Goal: Transaction & Acquisition: Purchase product/service

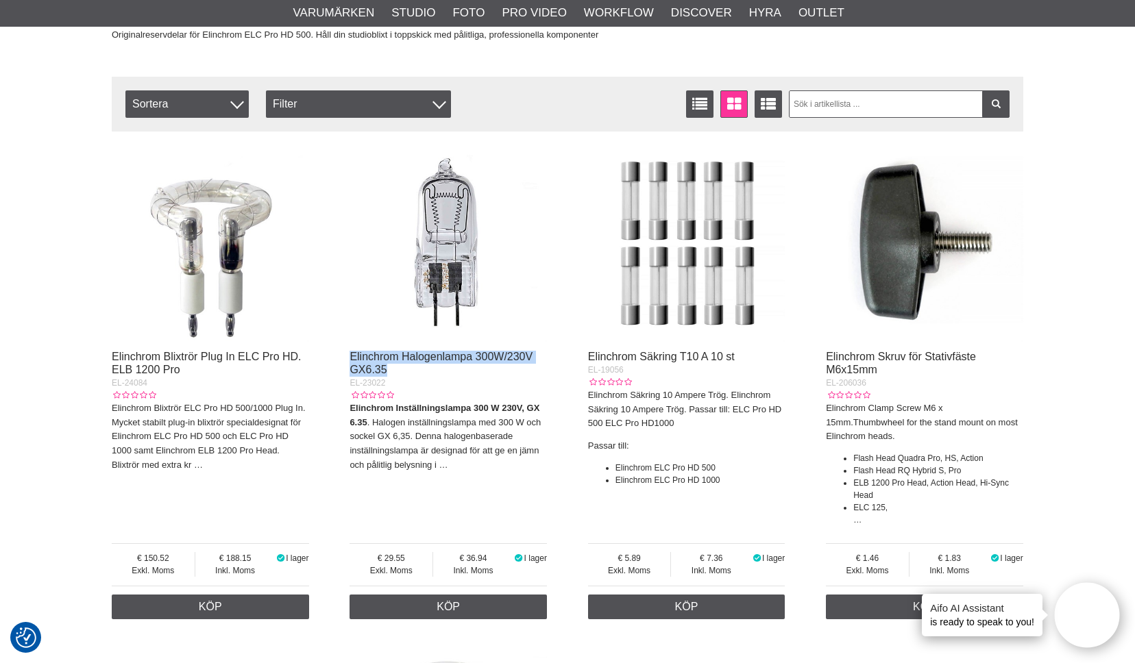
scroll to position [177, 0]
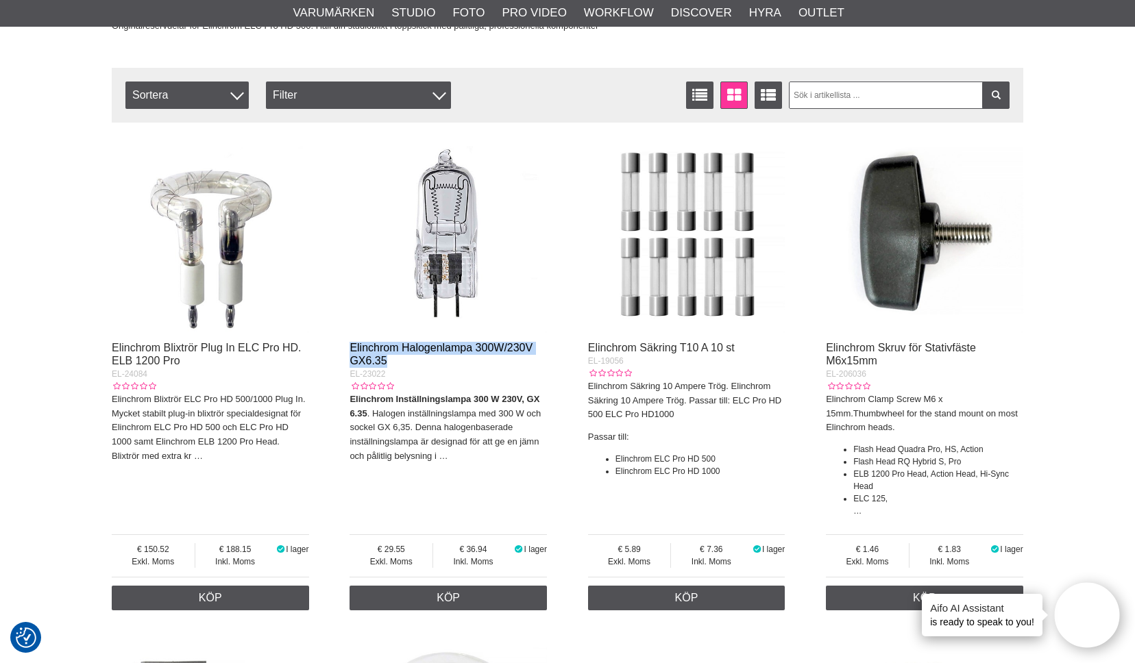
click at [388, 347] on link "Elinchrom Halogenlampa 300W/230V GX6.35" at bounding box center [440, 354] width 183 height 25
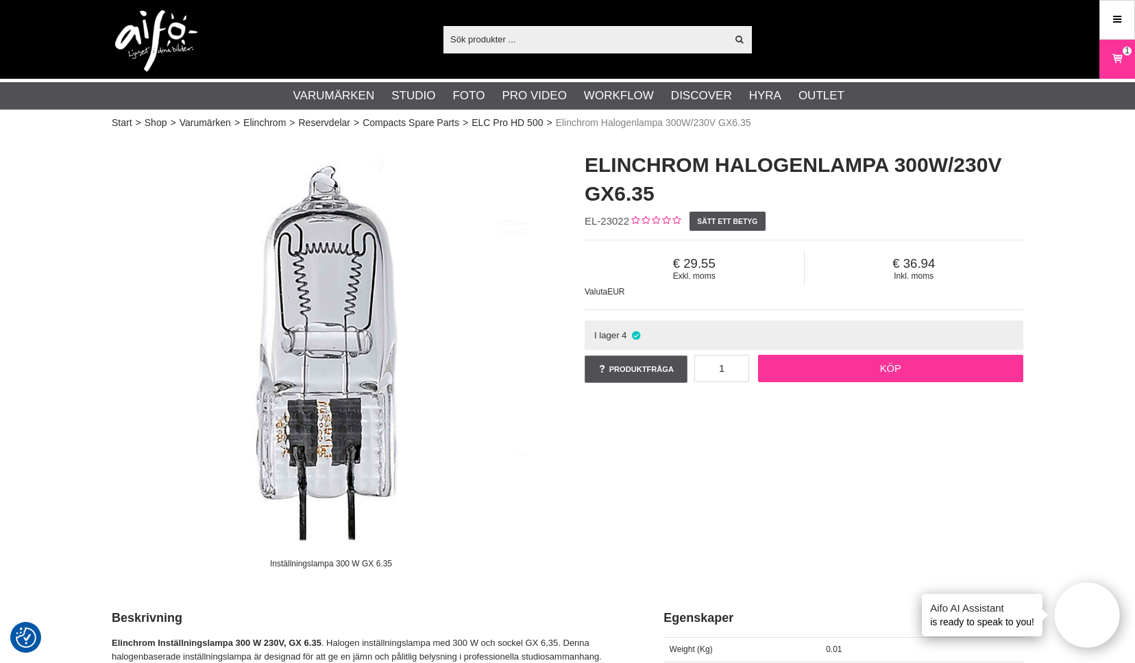
click at [835, 367] on link "Köp" at bounding box center [891, 368] width 266 height 27
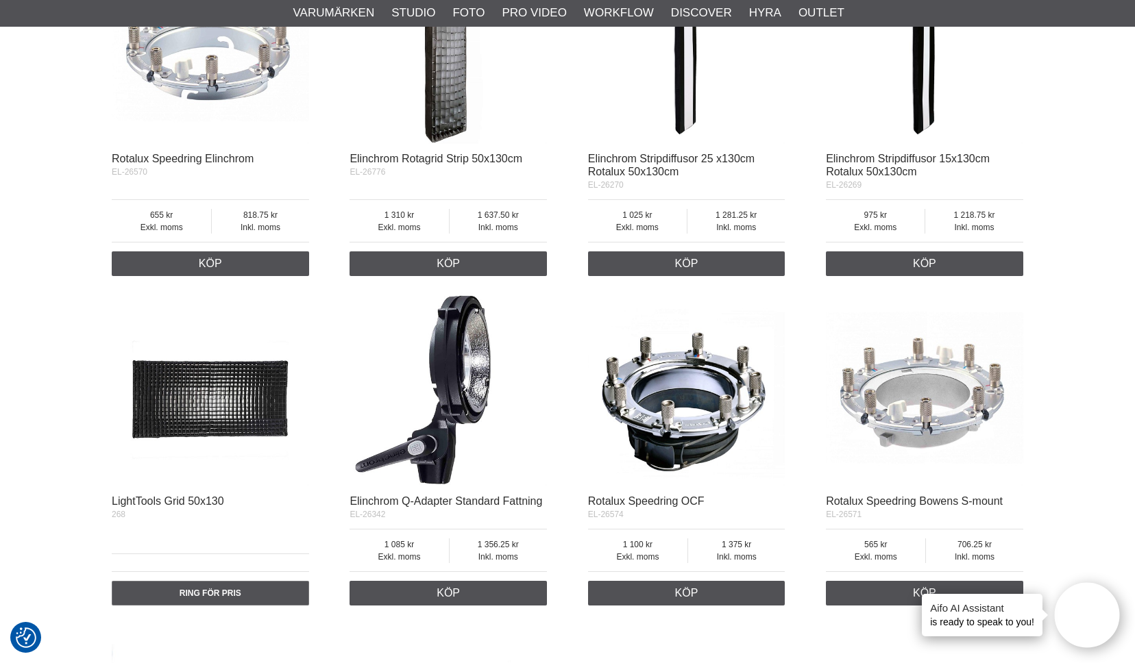
scroll to position [2213, 0]
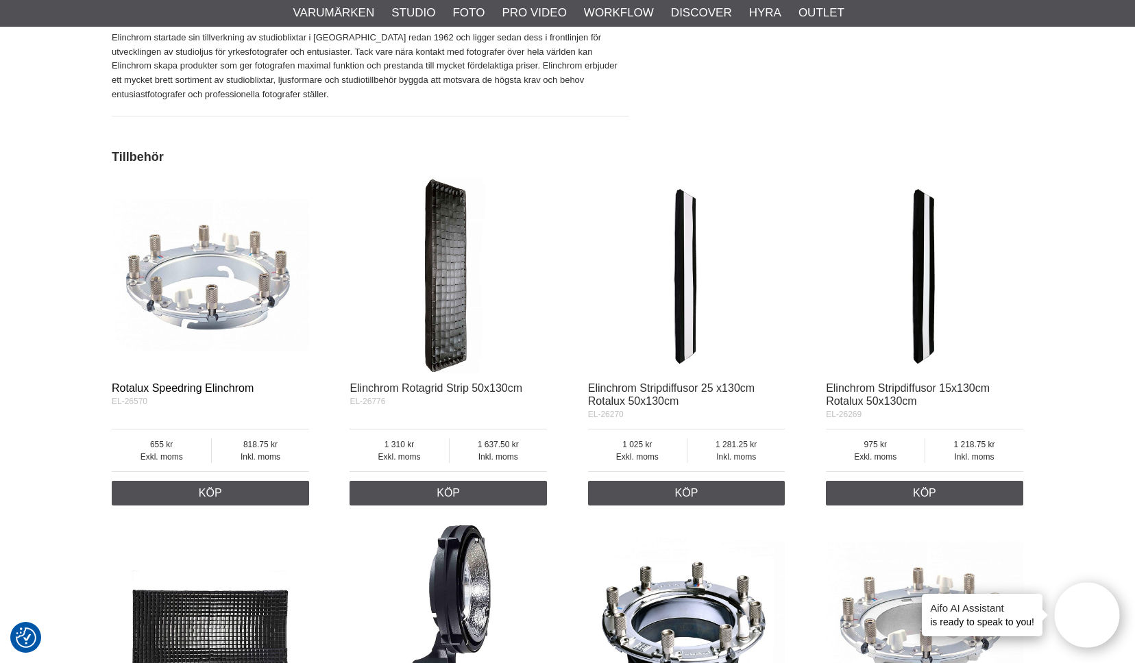
click at [206, 388] on link "Rotalux Speedring Elinchrom" at bounding box center [183, 388] width 142 height 12
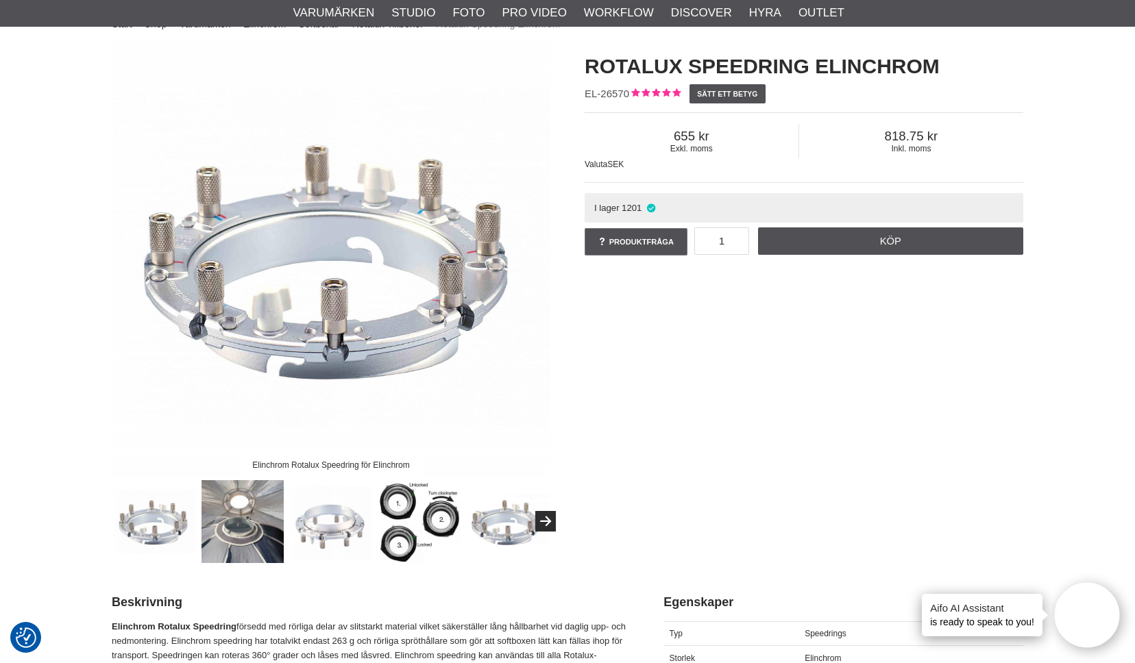
scroll to position [107, 0]
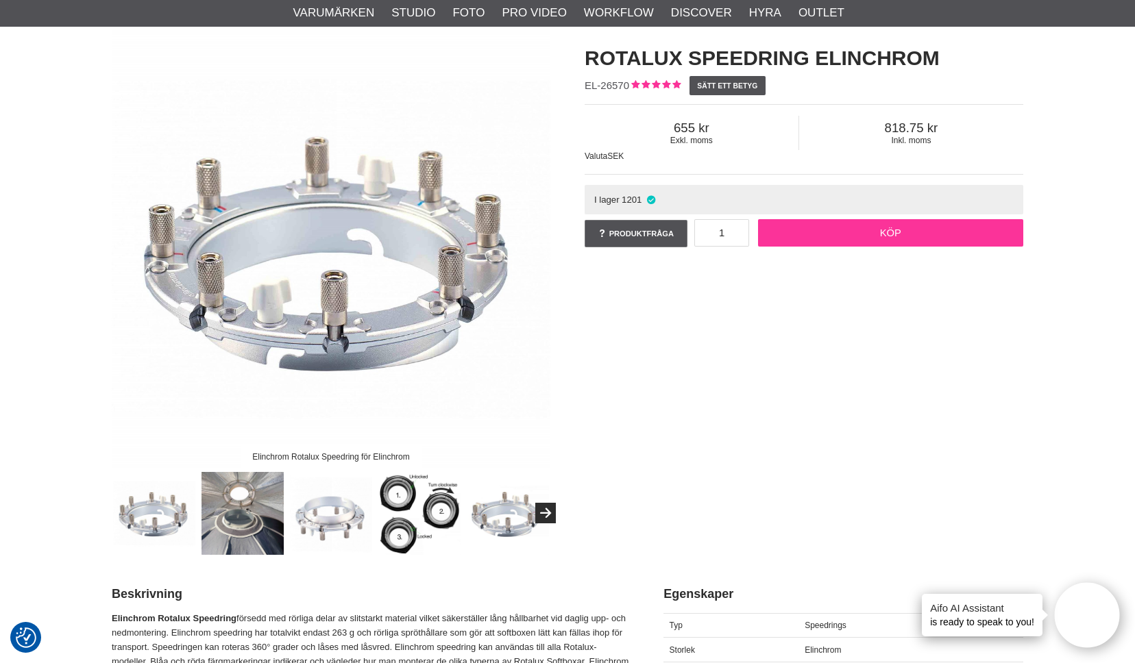
click at [877, 230] on link "Köp" at bounding box center [891, 232] width 266 height 27
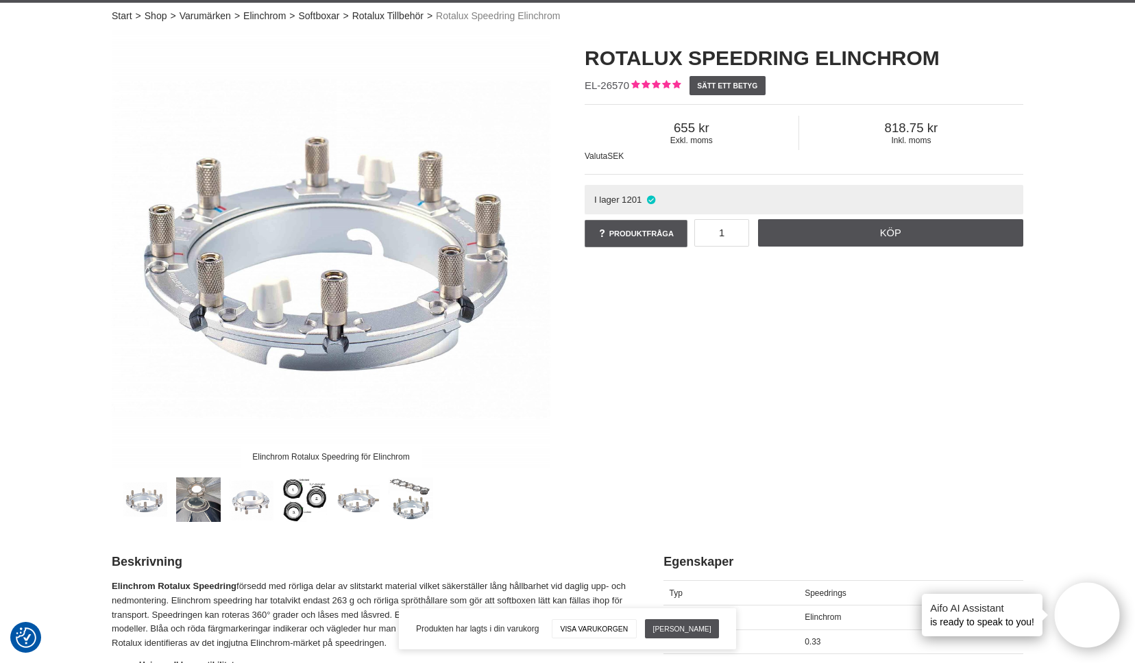
scroll to position [0, 0]
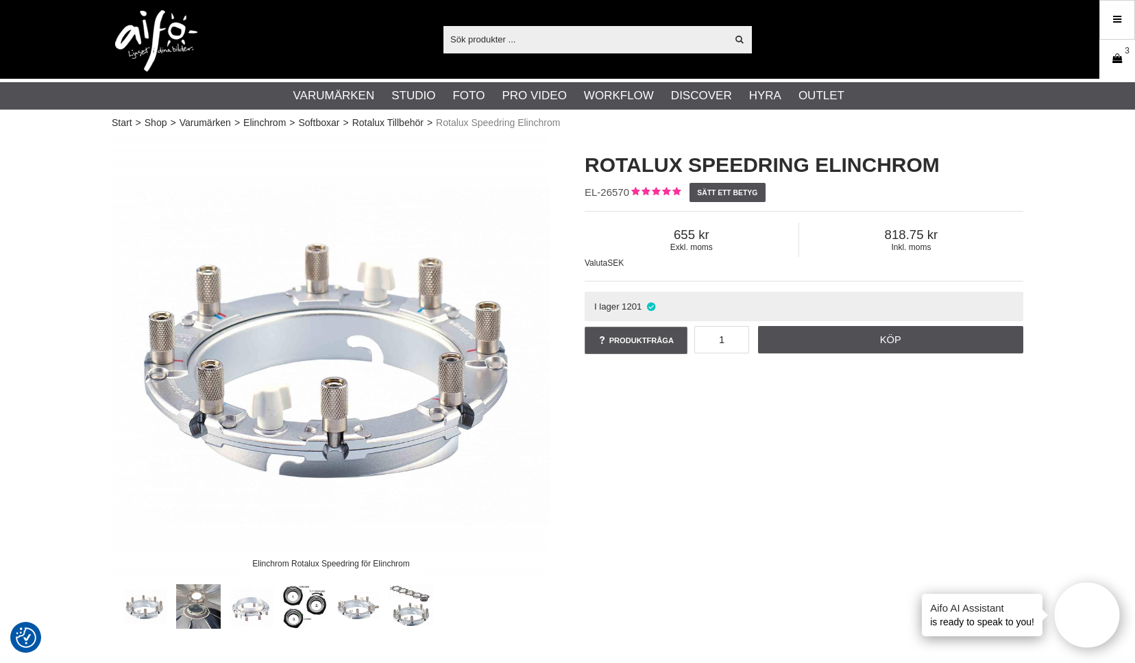
click at [1117, 53] on icon at bounding box center [1117, 58] width 14 height 15
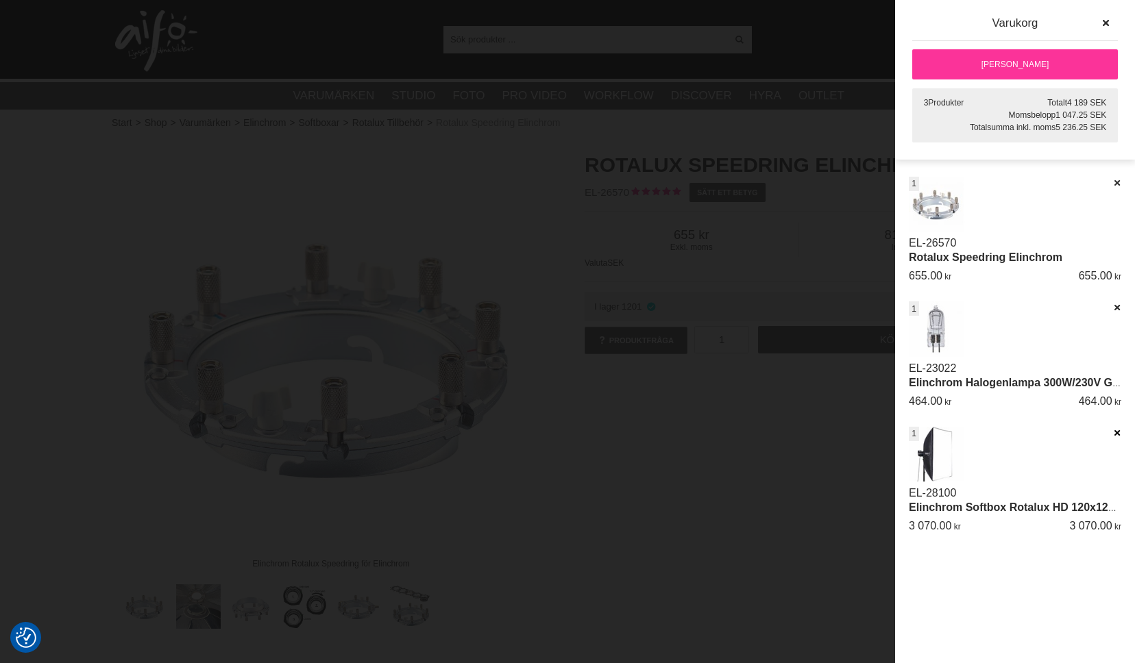
click at [1115, 434] on icon at bounding box center [1116, 433] width 9 height 10
click at [1062, 72] on link "[PERSON_NAME]" at bounding box center [1015, 64] width 206 height 30
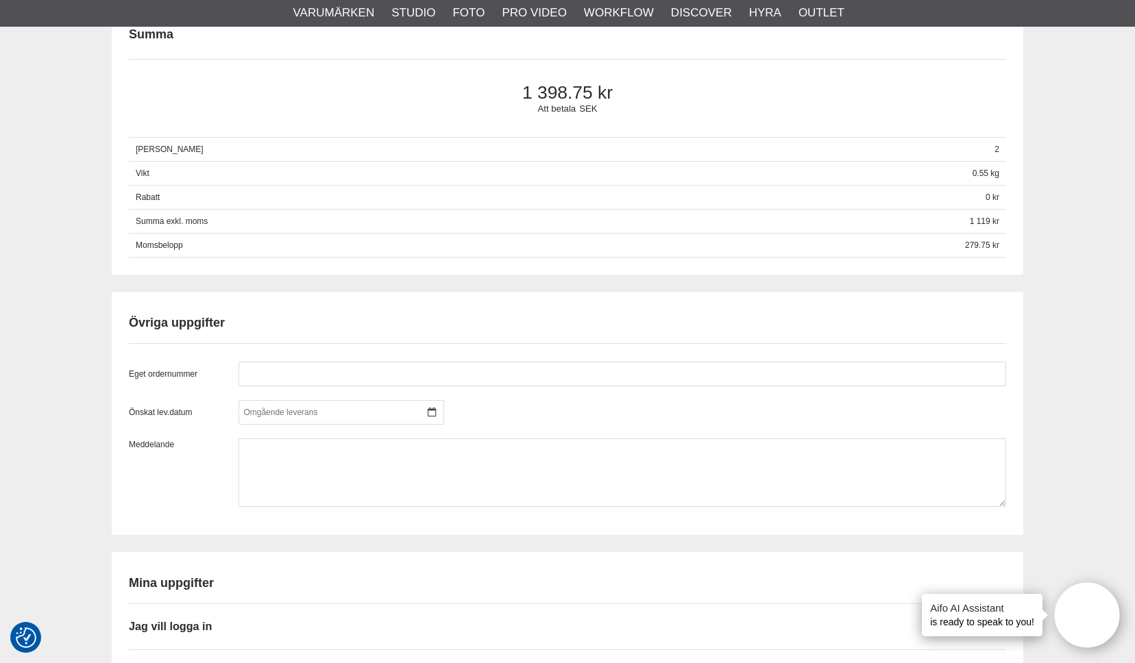
scroll to position [1114, 0]
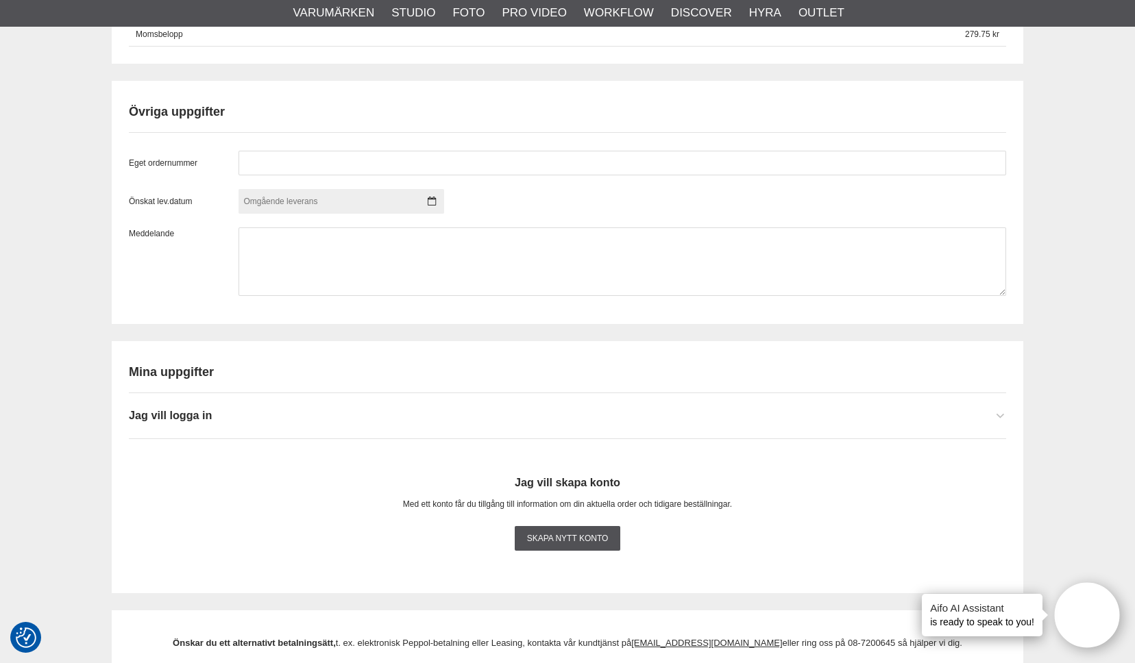
type input "man8598"
click at [197, 412] on span "Jag vill logga in" at bounding box center [170, 415] width 83 height 12
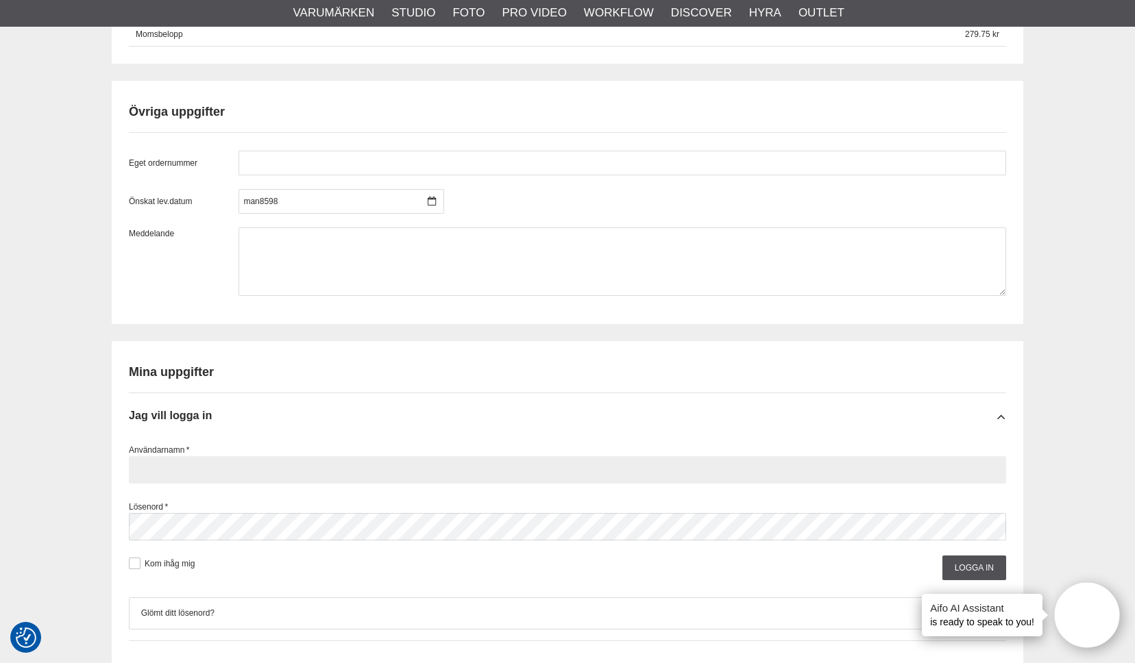
click at [193, 473] on input "text" at bounding box center [567, 469] width 877 height 27
type input "man8598"
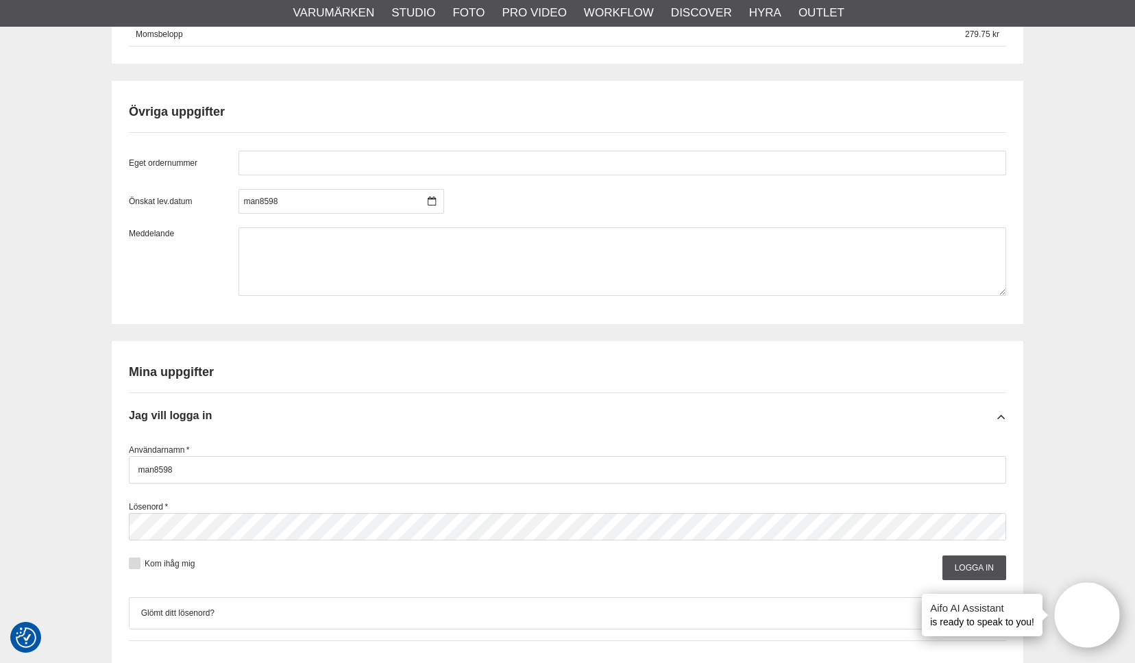
click at [134, 563] on button at bounding box center [135, 564] width 12 height 12
click at [987, 572] on input "Logga in" at bounding box center [974, 568] width 64 height 25
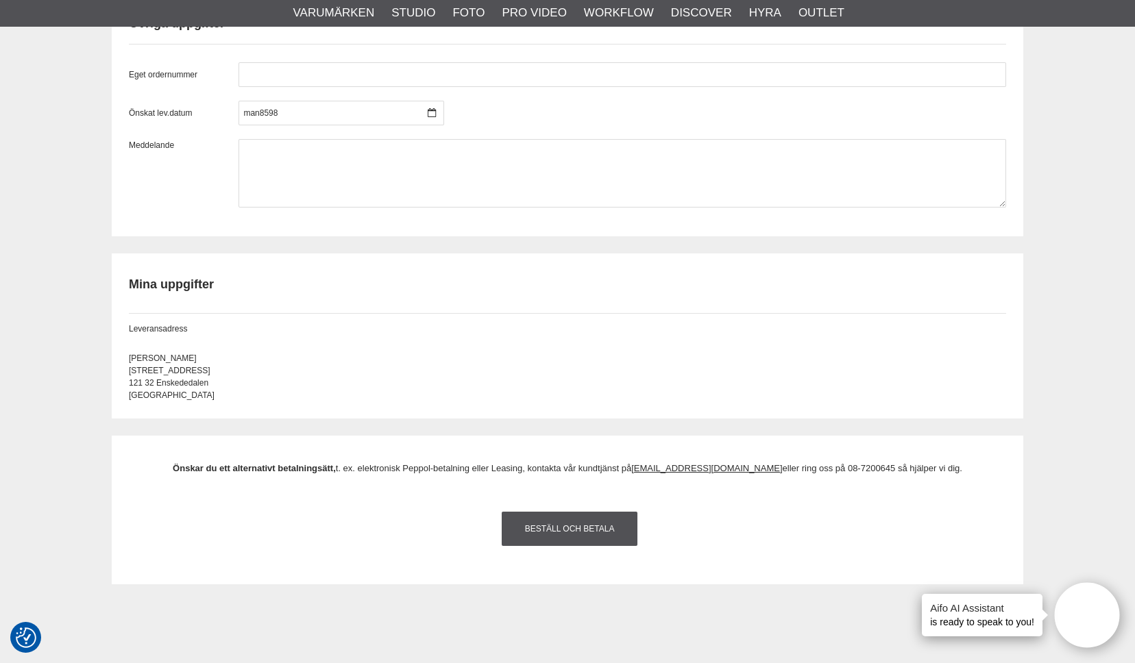
scroll to position [1200, 0]
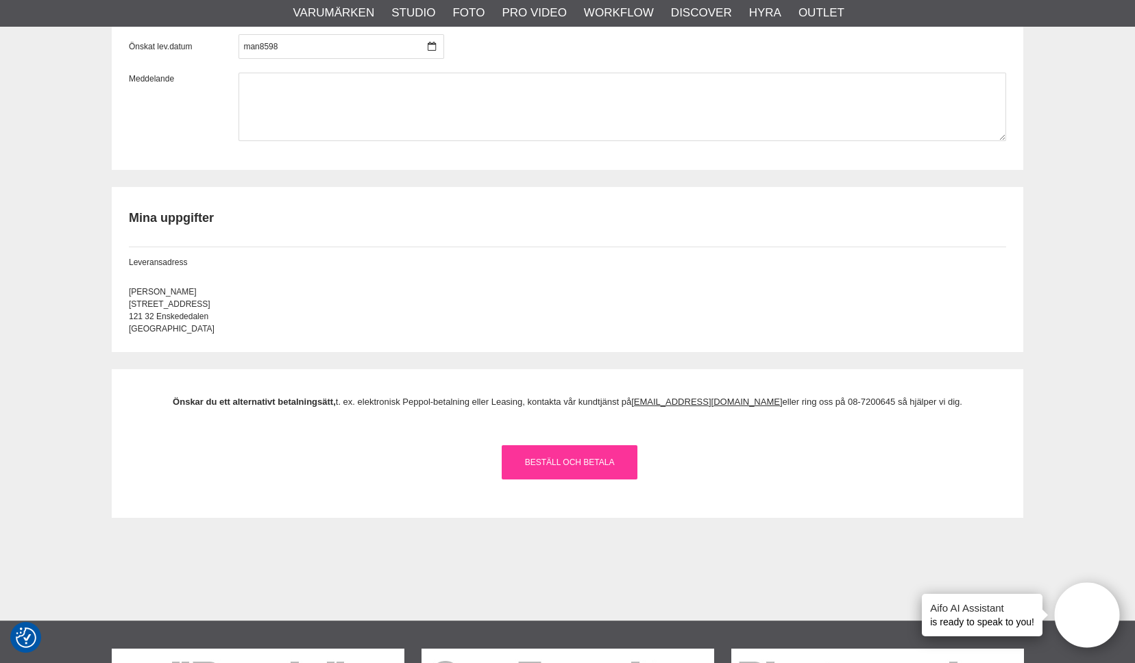
click at [578, 471] on link "Beställ och Betala" at bounding box center [570, 462] width 136 height 34
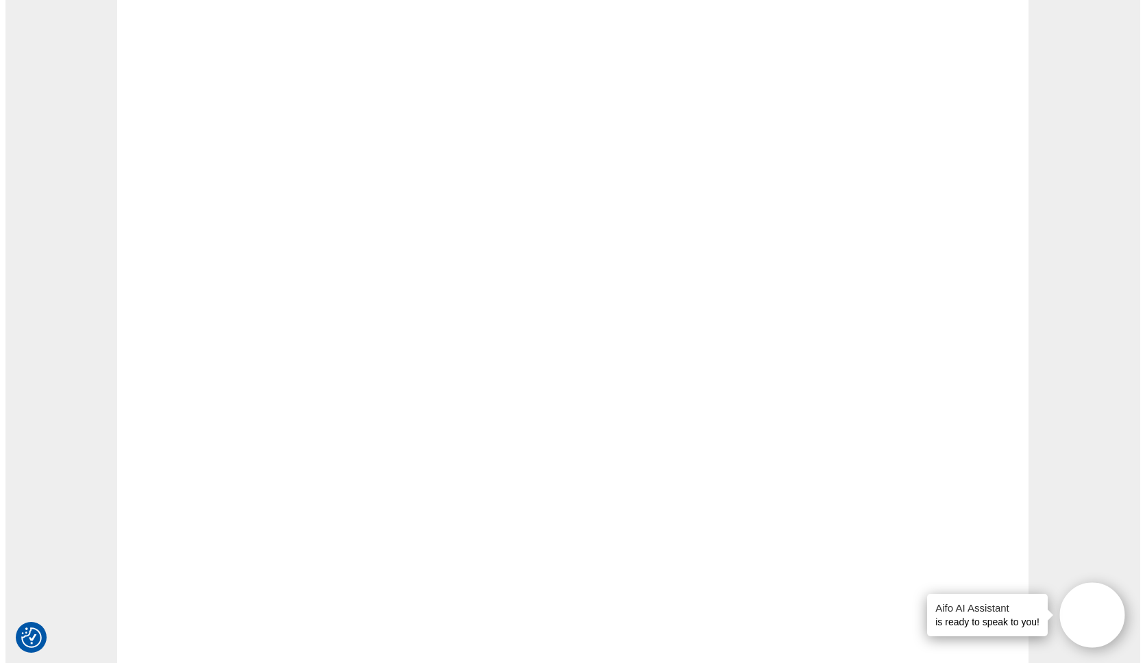
scroll to position [0, 0]
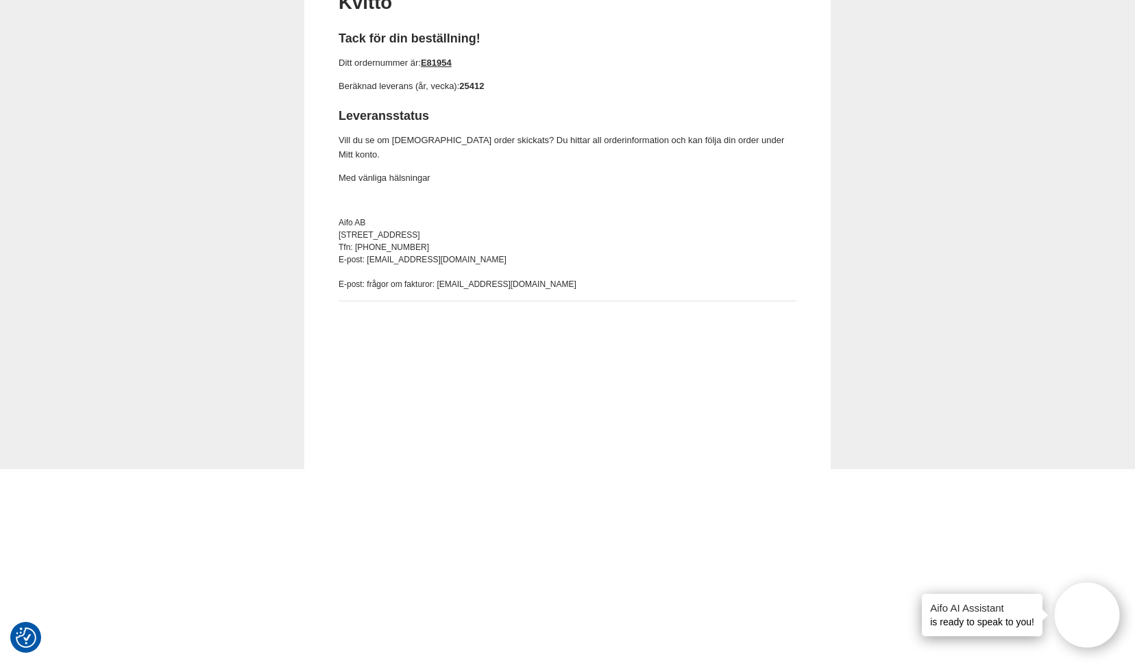
scroll to position [176, 0]
